Goal: Information Seeking & Learning: Learn about a topic

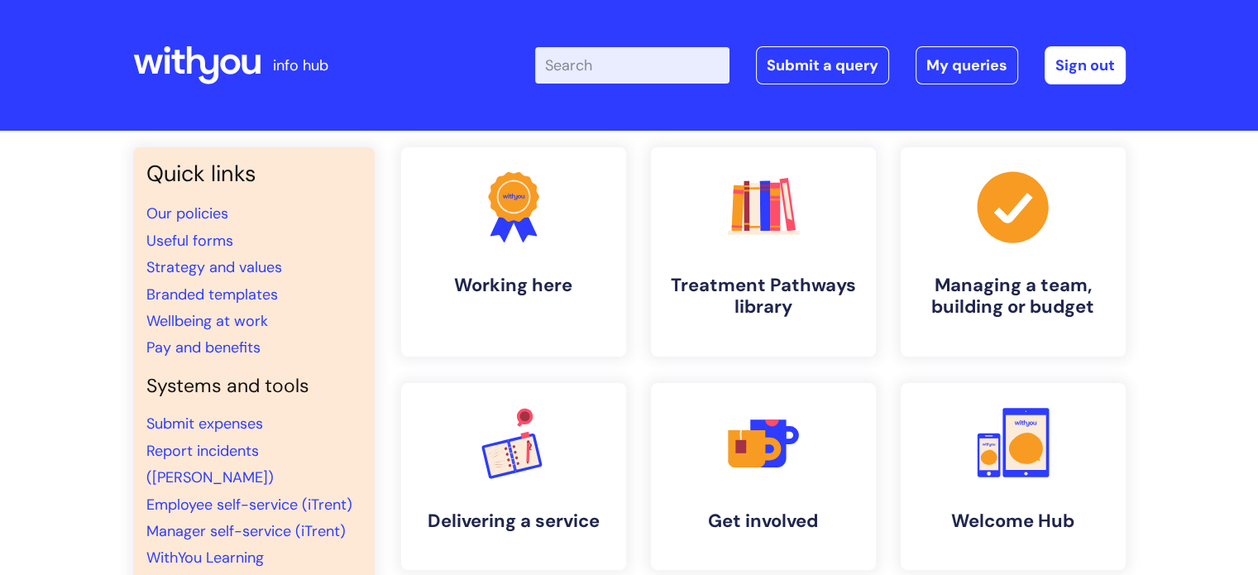
click at [615, 56] on input "Enter your search term here..." at bounding box center [632, 65] width 194 height 36
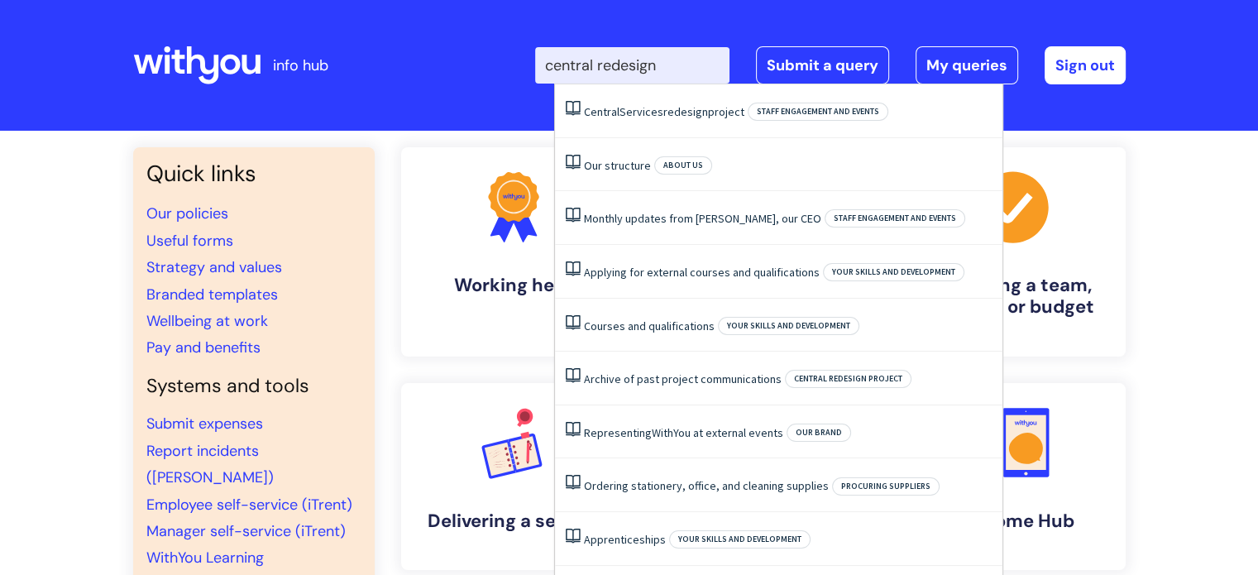
type input "central redesign"
click button "Search" at bounding box center [0, 0] width 0 height 0
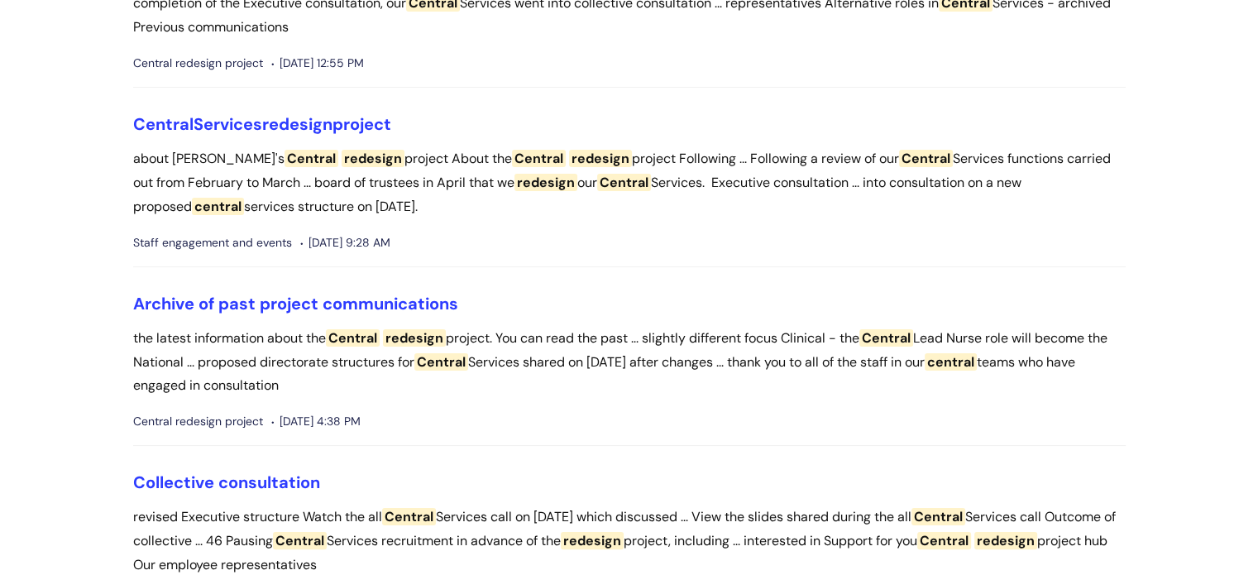
scroll to position [83, 0]
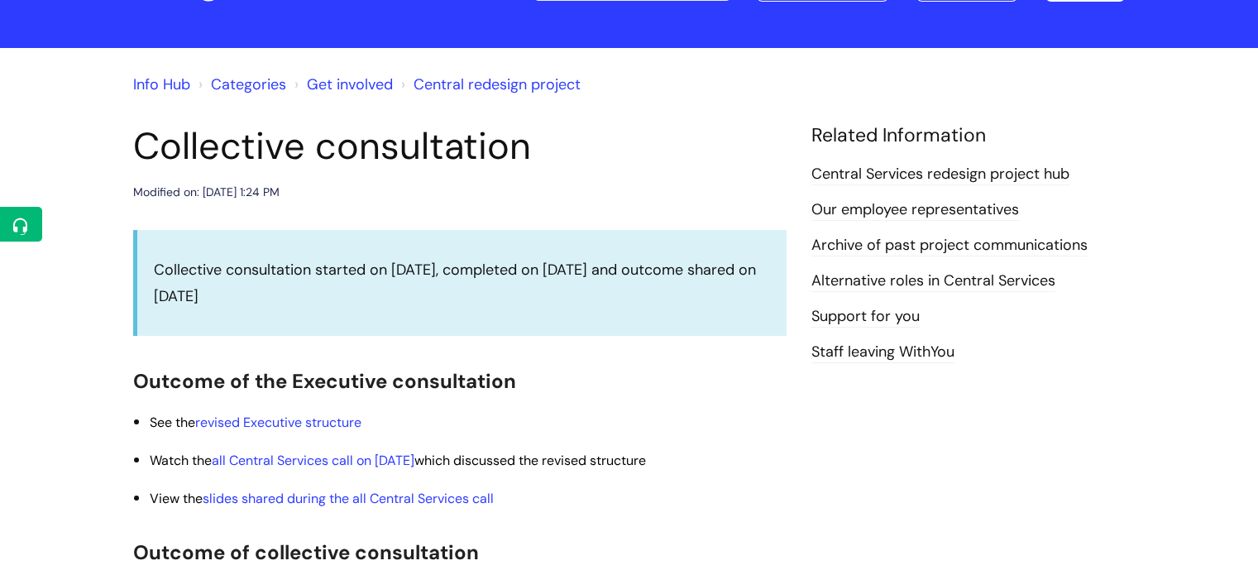
scroll to position [248, 0]
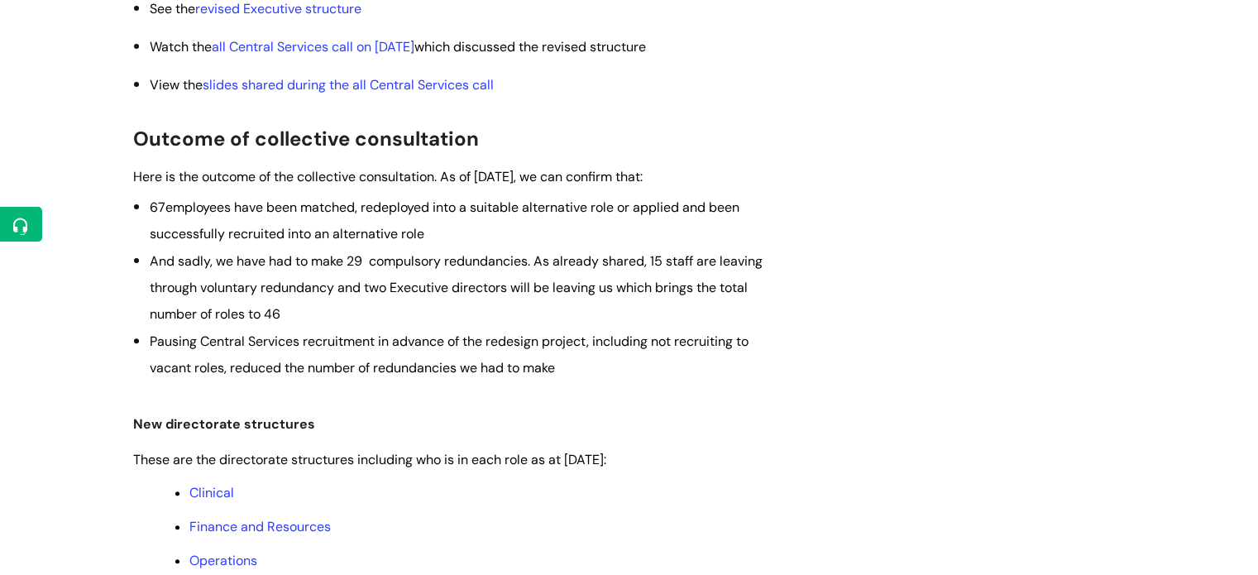
click at [744, 290] on span "And sadly, we have had to make 29 compulsory redundancies. As already shared, 1…" at bounding box center [456, 287] width 613 height 71
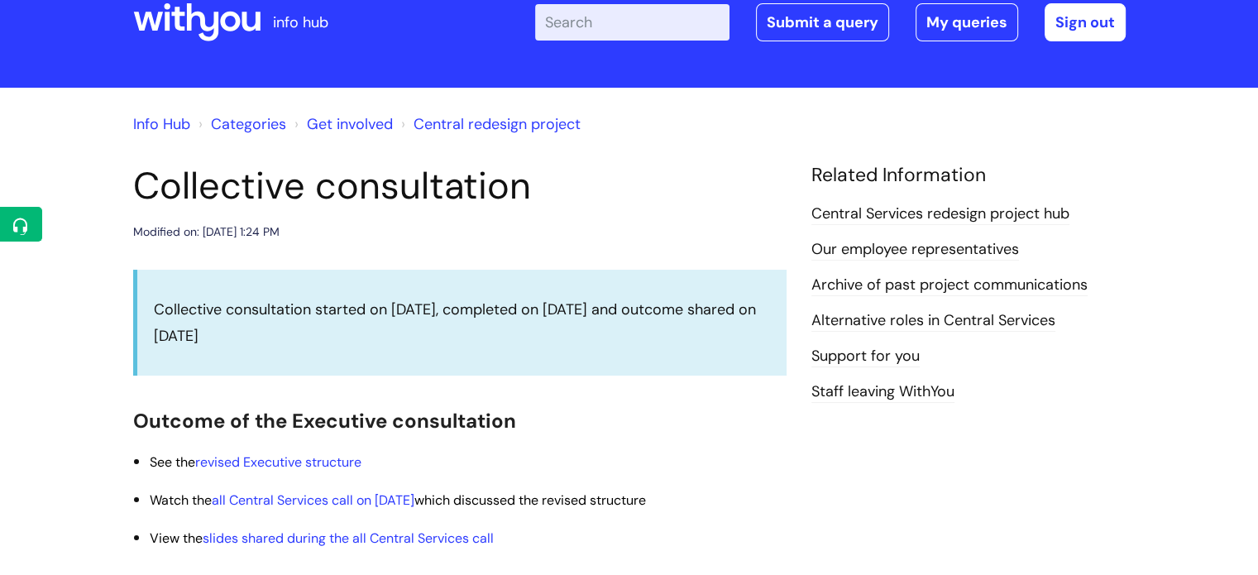
scroll to position [0, 0]
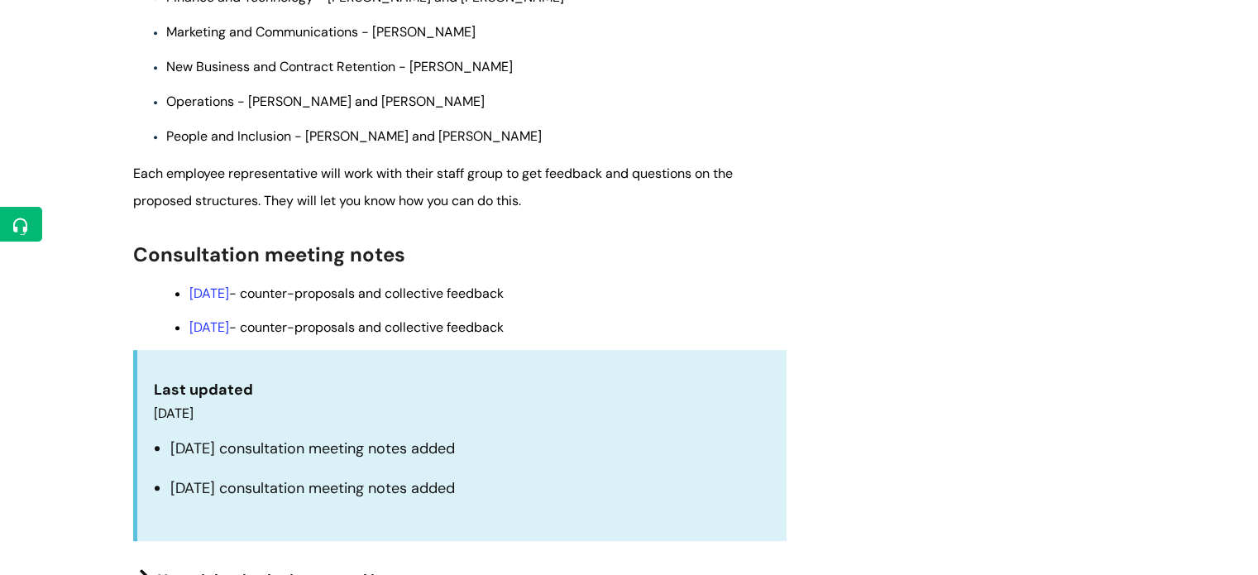
scroll to position [1406, 0]
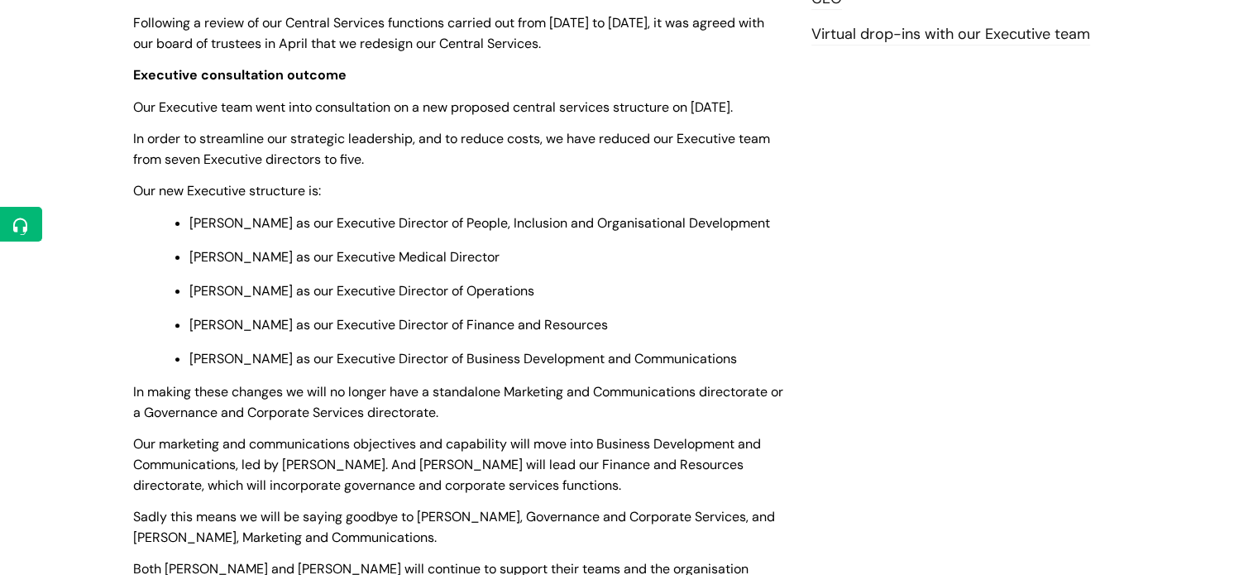
scroll to position [579, 0]
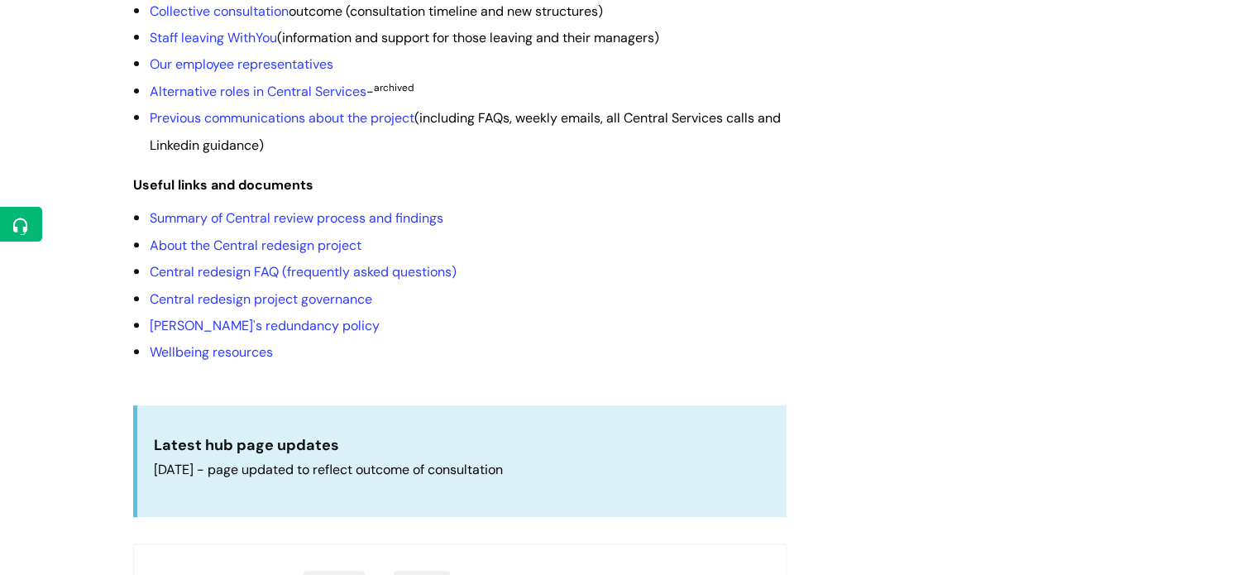
scroll to position [496, 0]
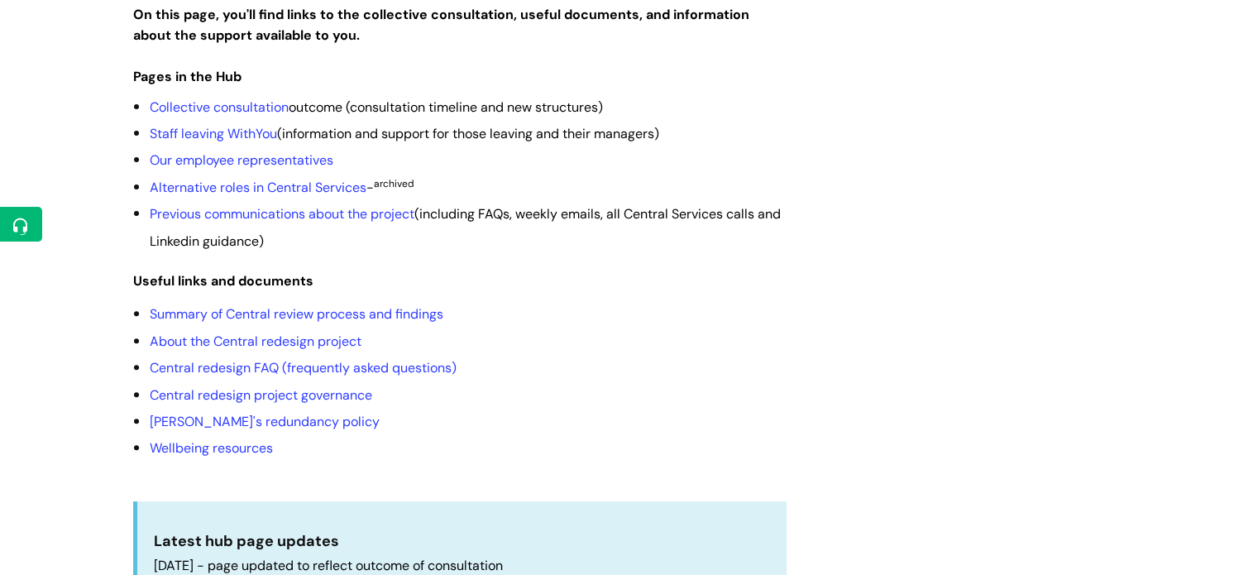
click at [660, 250] on div "Following a review of our Central Services functions in February - March 2025, …" at bounding box center [459, 237] width 653 height 752
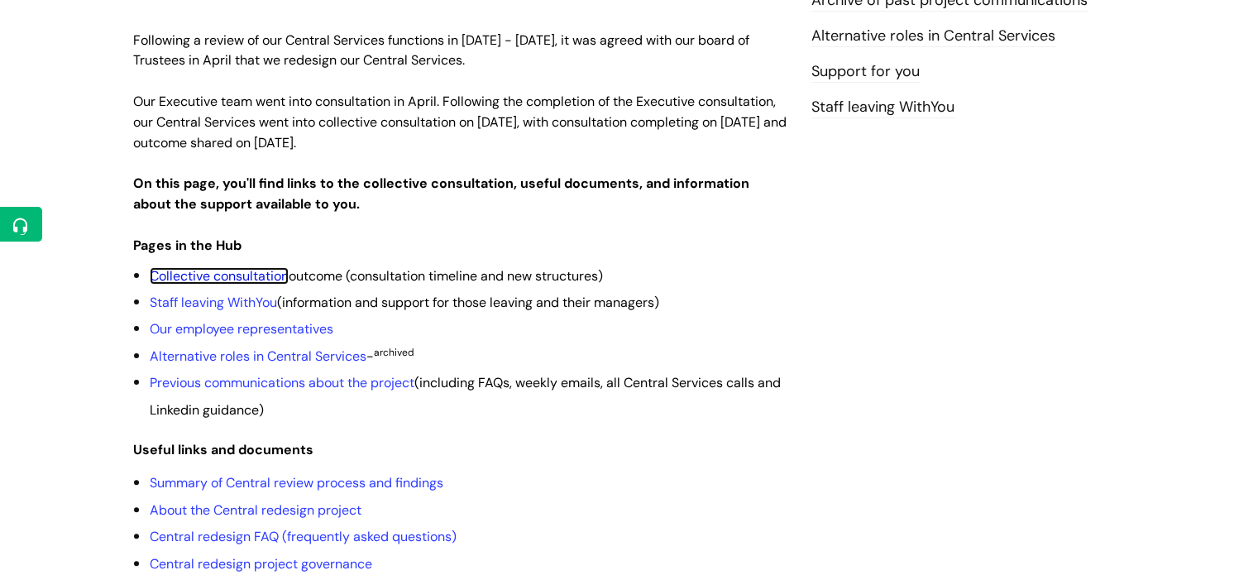
scroll to position [331, 0]
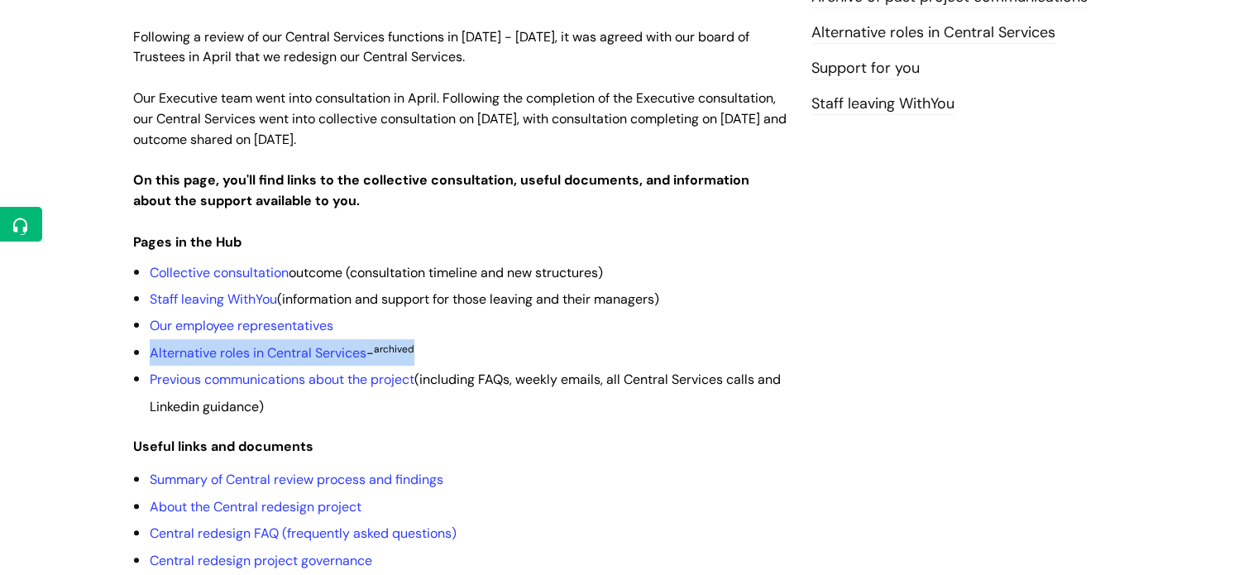
drag, startPoint x: 193, startPoint y: 277, endPoint x: 697, endPoint y: 294, distance: 504.1
click at [697, 294] on ul "Collective consultation outcome (consultation timeline and new structures) Staf…" at bounding box center [468, 339] width 637 height 160
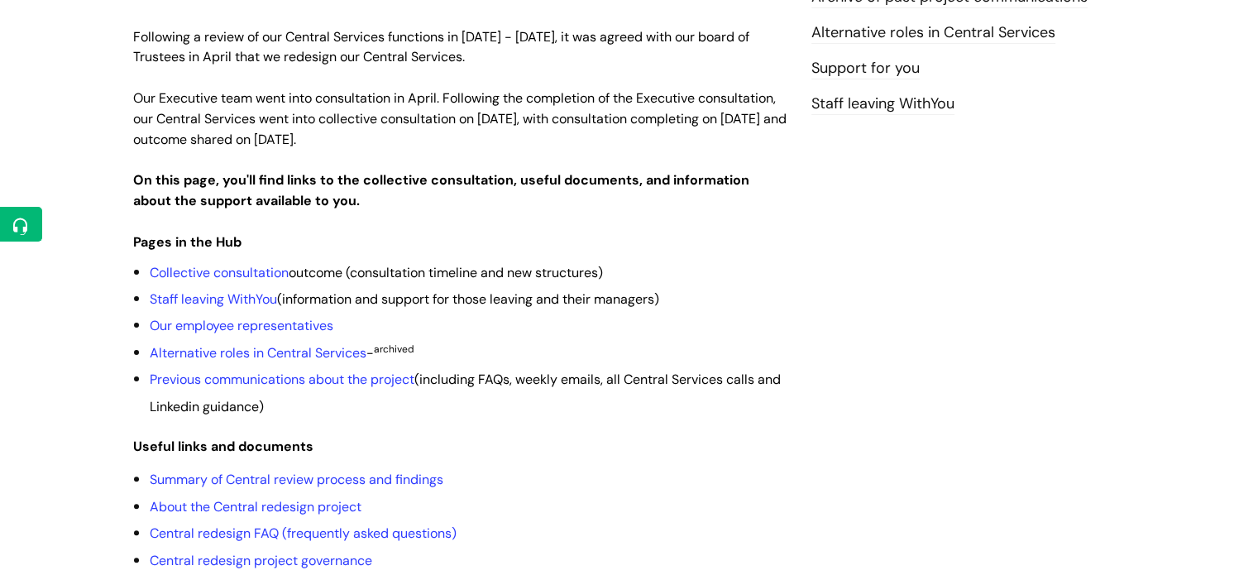
click at [639, 433] on p "Useful links and documents" at bounding box center [459, 446] width 653 height 26
click at [859, 572] on div "Central Services redesign project hub Modified on: Thu, 28 Aug, 2025 at 11:55 A…" at bounding box center [629, 400] width 1017 height 1048
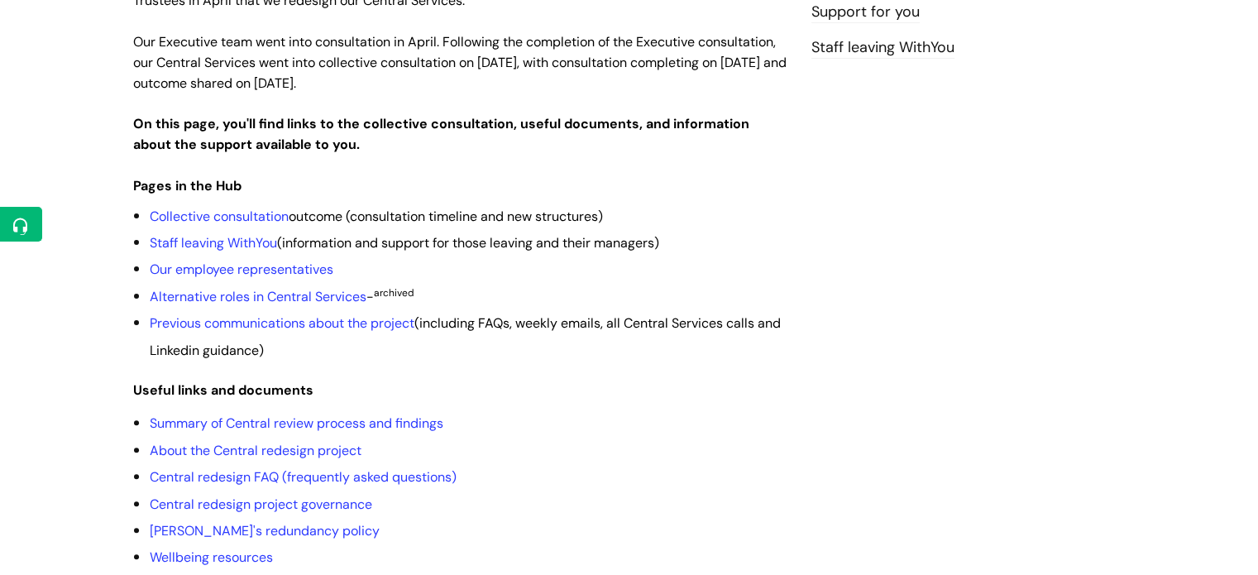
scroll to position [414, 0]
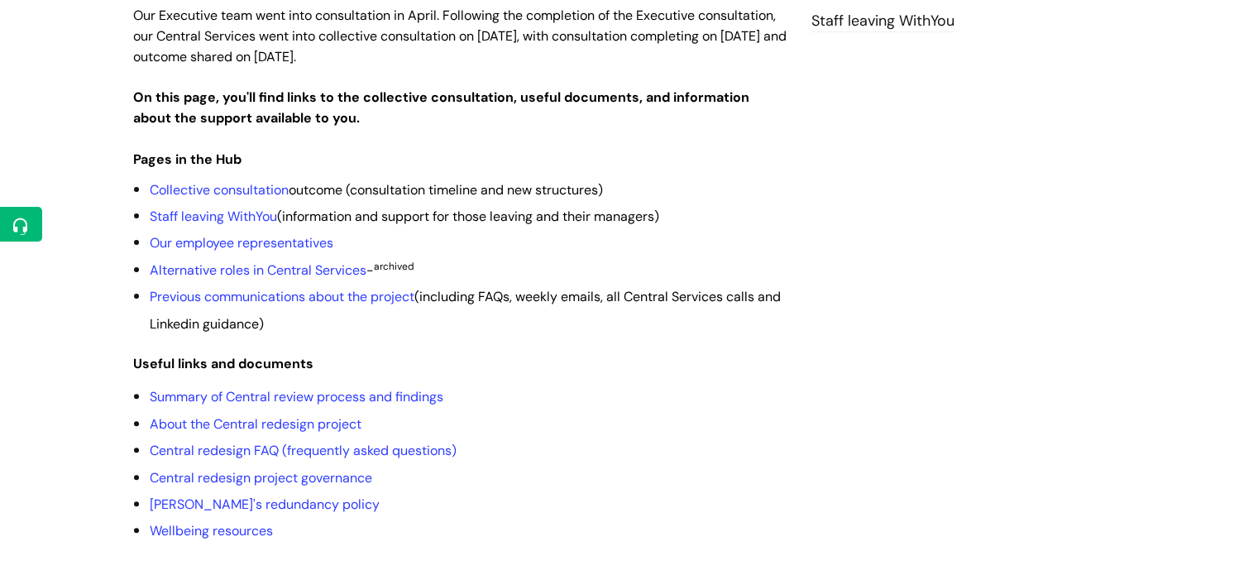
click at [132, 323] on div "Central Services redesign project hub Modified on: Thu, 28 Aug, 2025 at 11:55 A…" at bounding box center [460, 317] width 678 height 1048
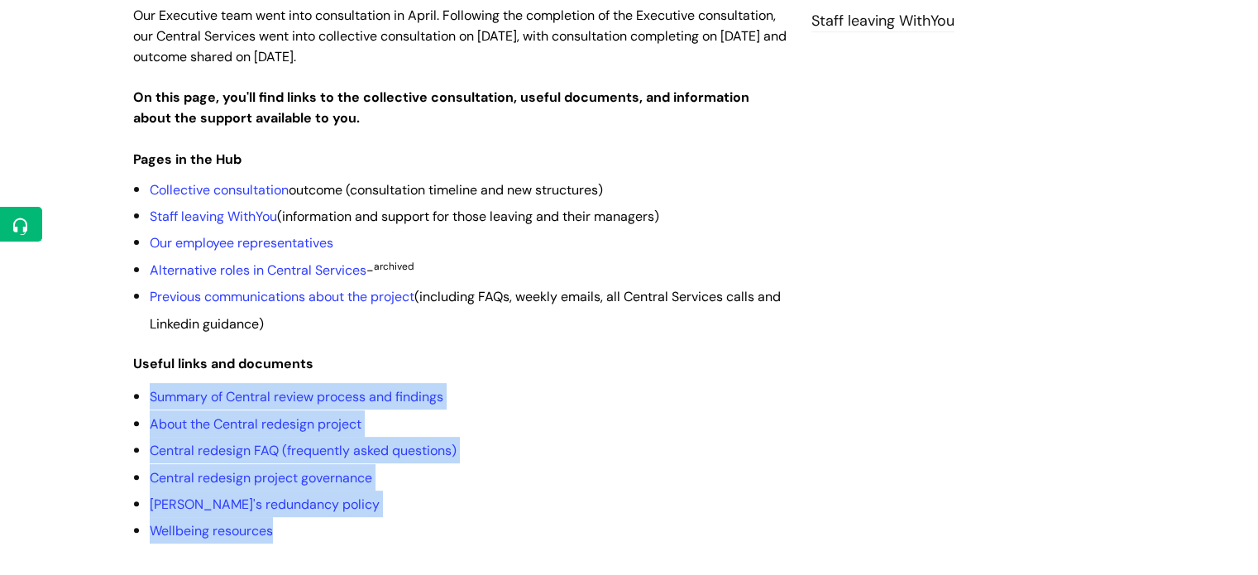
drag, startPoint x: 287, startPoint y: 484, endPoint x: 134, endPoint y: 347, distance: 205.6
click at [150, 383] on ul "Summary of Central review process and findings About the Central redesign proje…" at bounding box center [468, 463] width 637 height 160
copy ul "Summary of Central review process and findings About the Central redesign proje…"
click at [238, 442] on link "Central redesign FAQ (frequently asked questions)" at bounding box center [303, 450] width 307 height 17
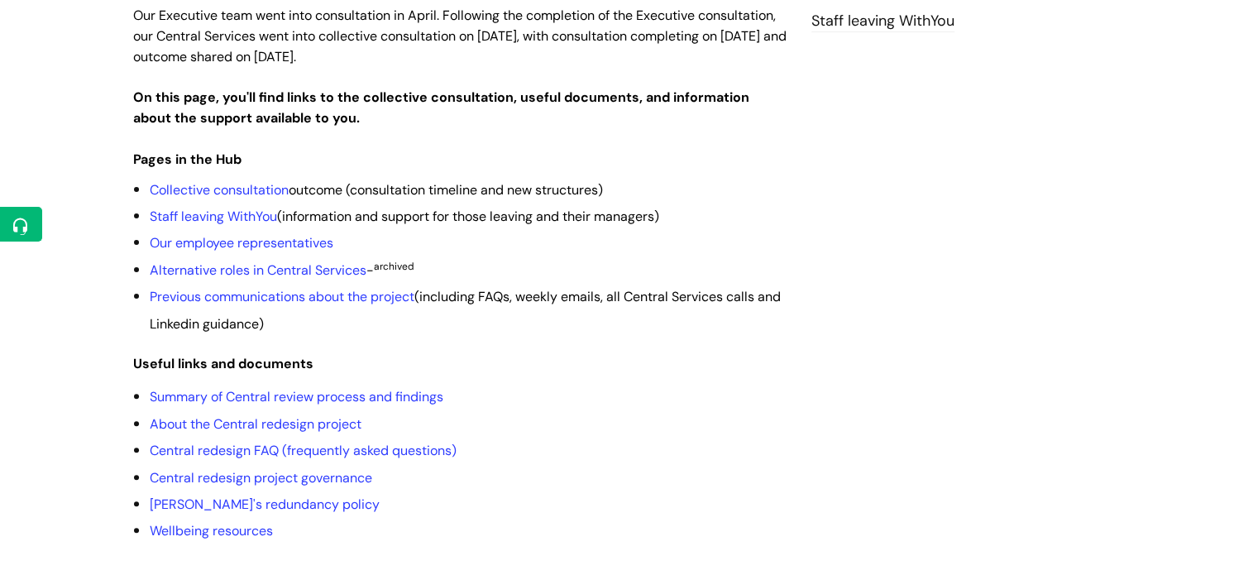
drag, startPoint x: 815, startPoint y: 158, endPoint x: 781, endPoint y: 161, distance: 34.1
click at [812, 159] on div "Central Services redesign project hub Modified on: Thu, 28 Aug, 2025 at 11:55 A…" at bounding box center [629, 317] width 1017 height 1048
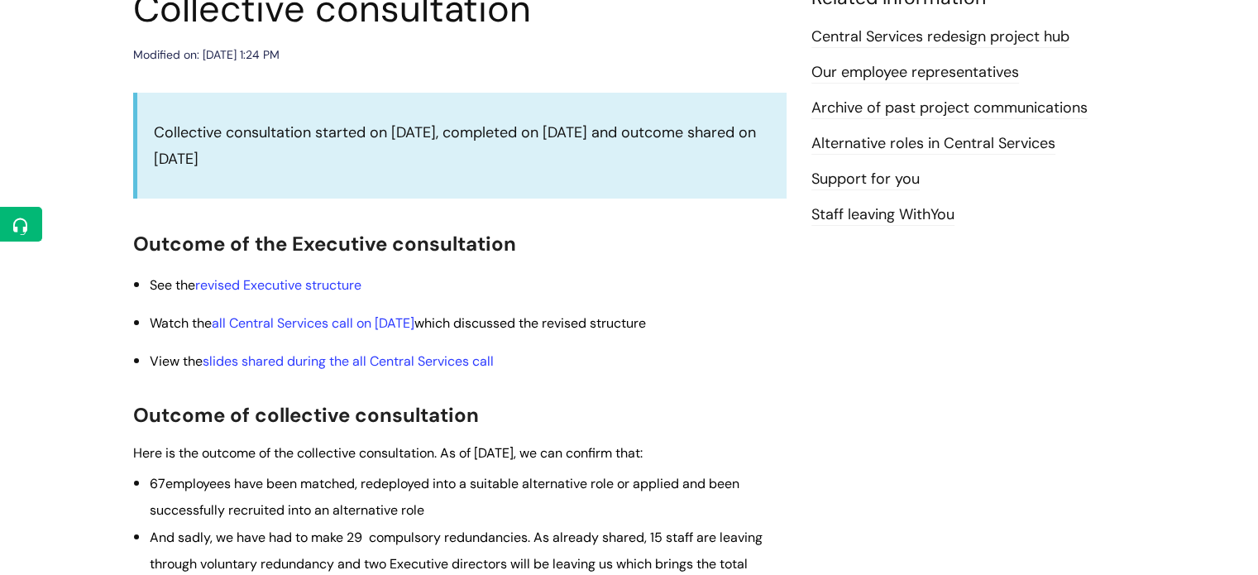
scroll to position [248, 0]
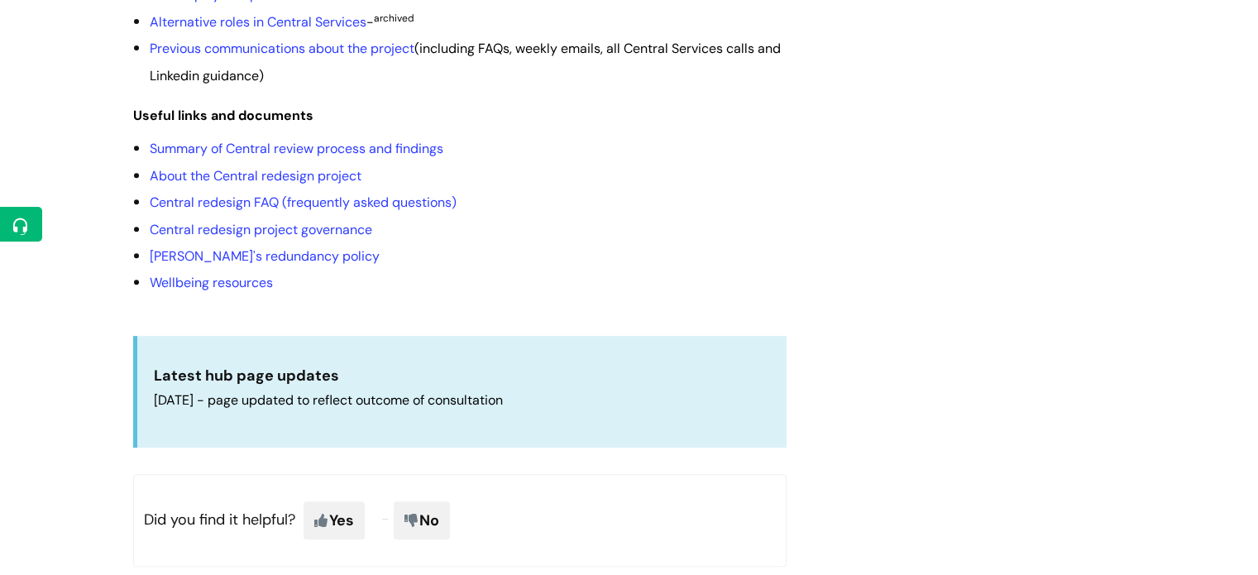
scroll to position [83, 0]
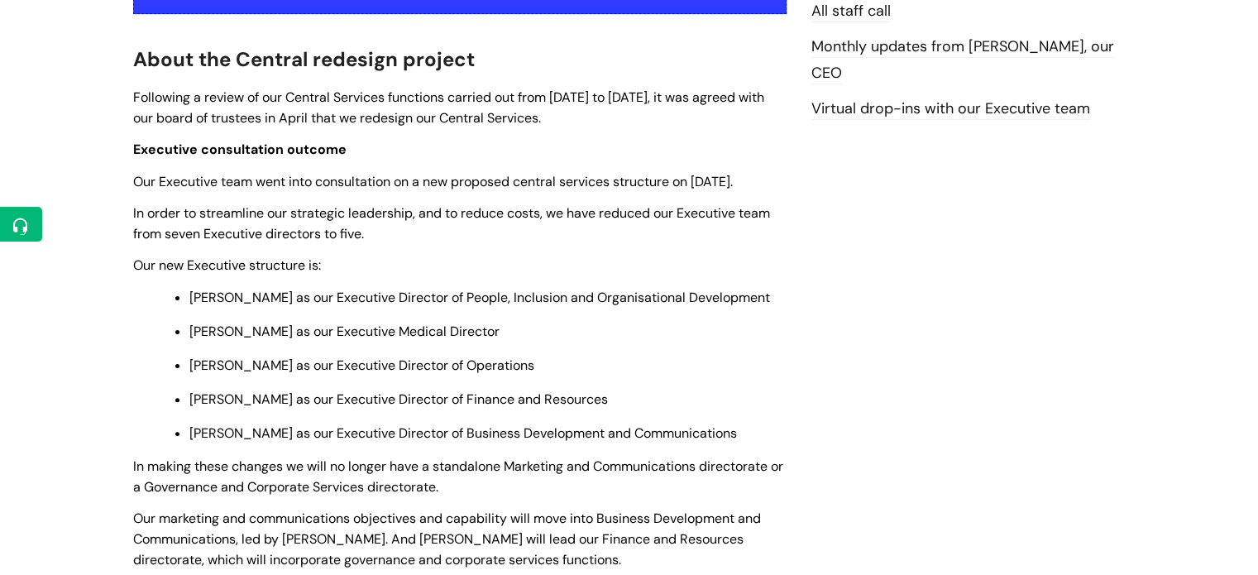
scroll to position [744, 0]
